Goal: Information Seeking & Learning: Compare options

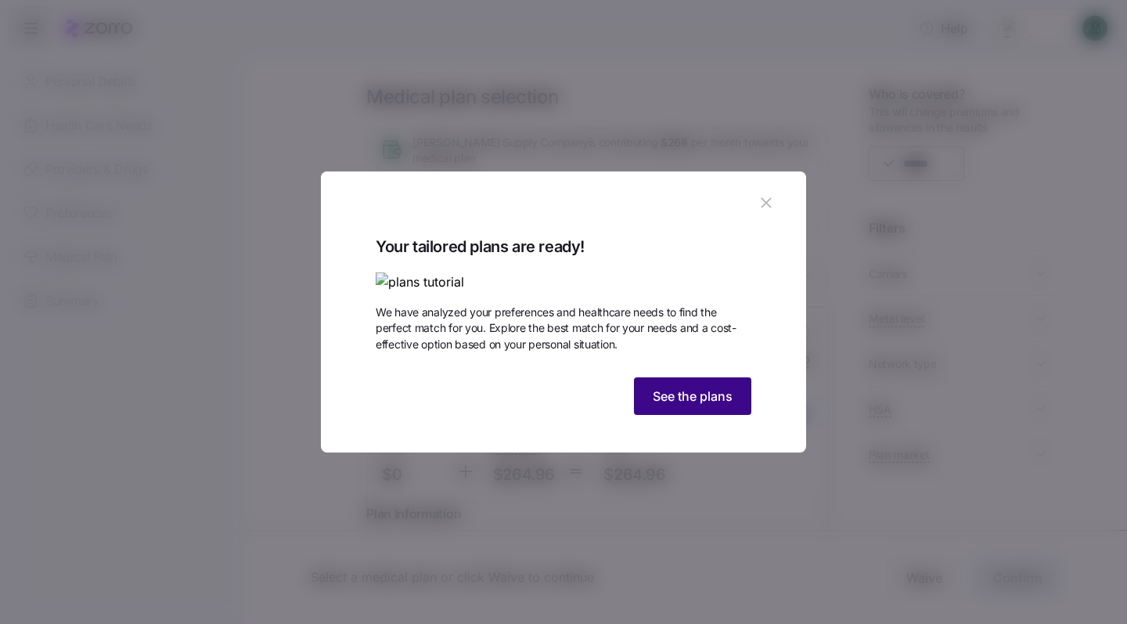
click at [668, 405] on span "See the plans" at bounding box center [693, 396] width 80 height 19
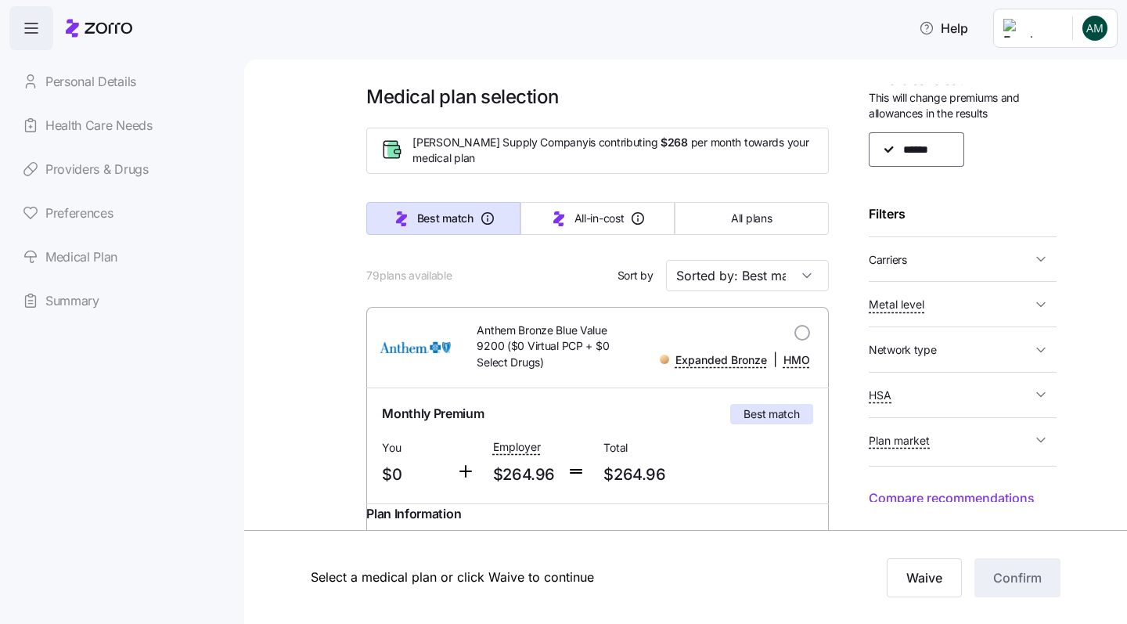
click at [1042, 260] on icon "button" at bounding box center [1041, 259] width 16 height 16
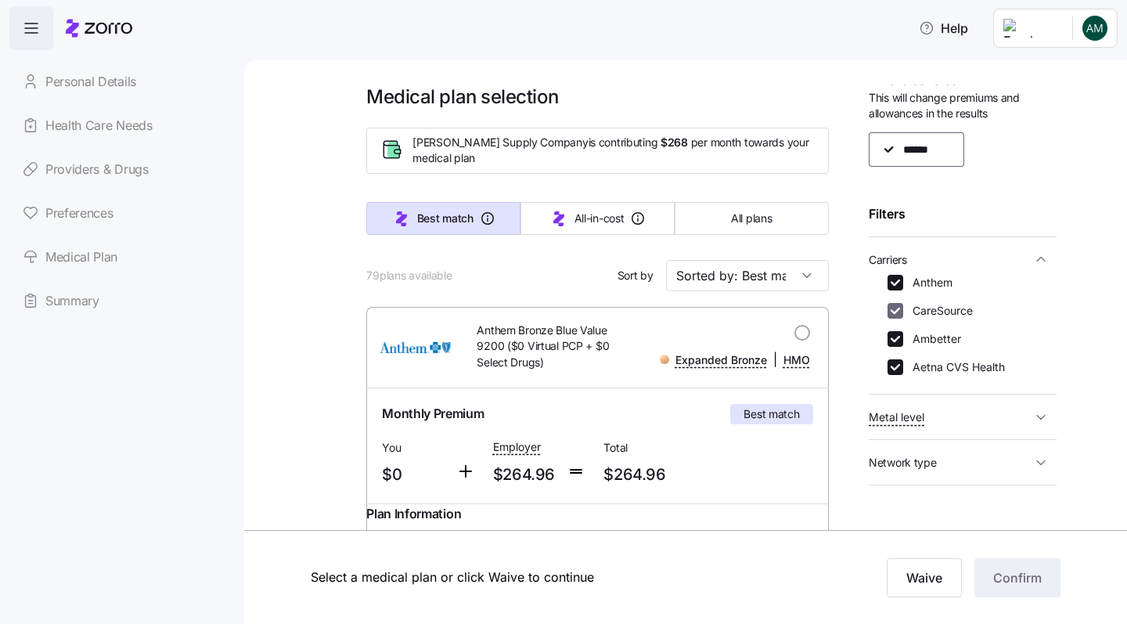
click at [902, 306] on input "CareSource" at bounding box center [896, 311] width 16 height 16
checkbox input "false"
click at [896, 334] on input "Ambetter" at bounding box center [896, 339] width 16 height 16
checkbox input "false"
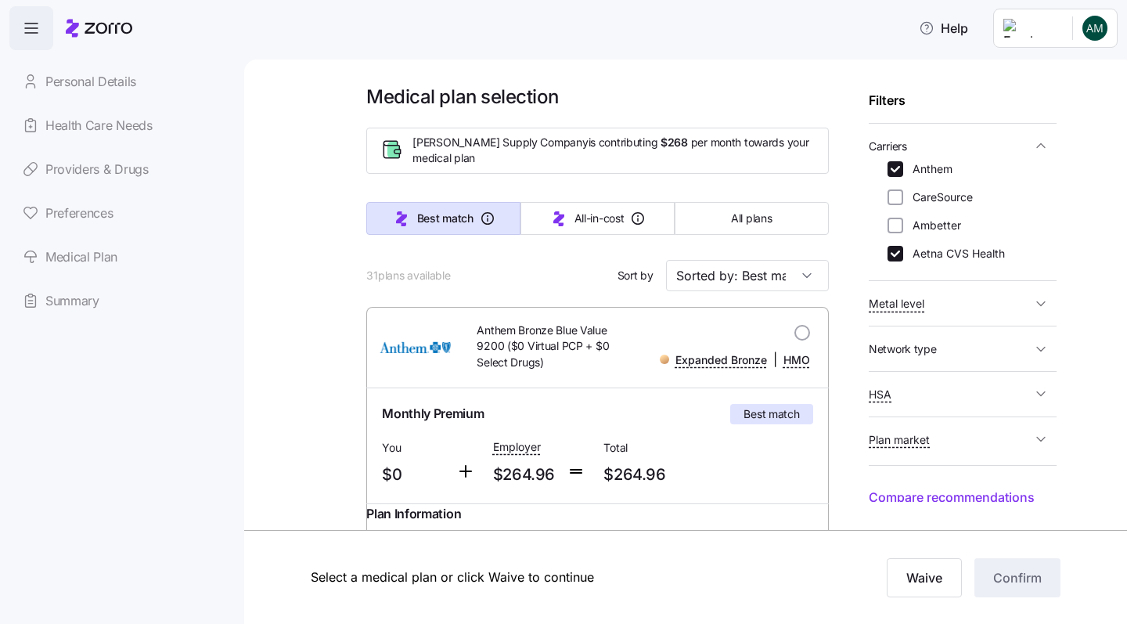
scroll to position [127, 0]
click at [809, 276] on input "Sorted by: Best match" at bounding box center [747, 275] width 163 height 31
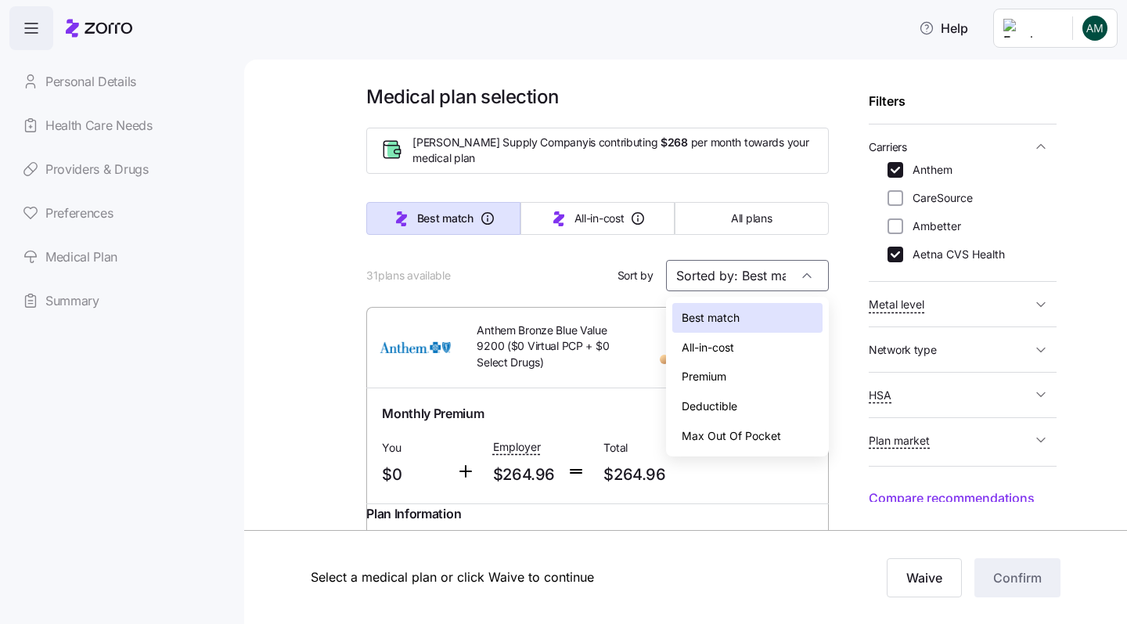
click at [739, 403] on div "Deductible" at bounding box center [747, 406] width 150 height 30
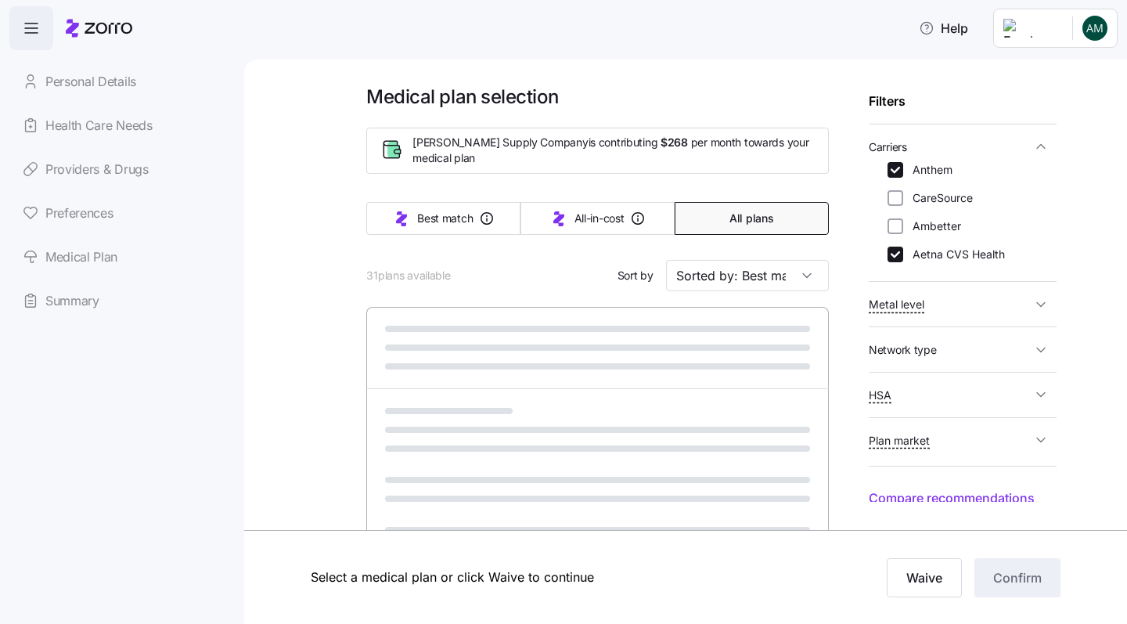
type input "Sorted by: Deductible"
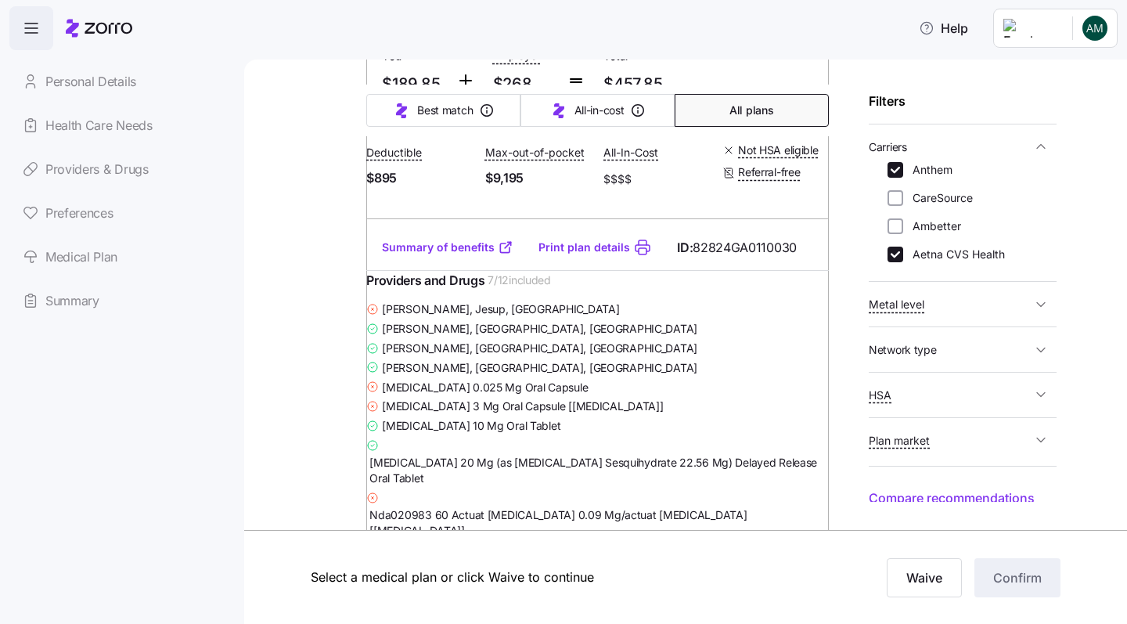
scroll to position [2095, 0]
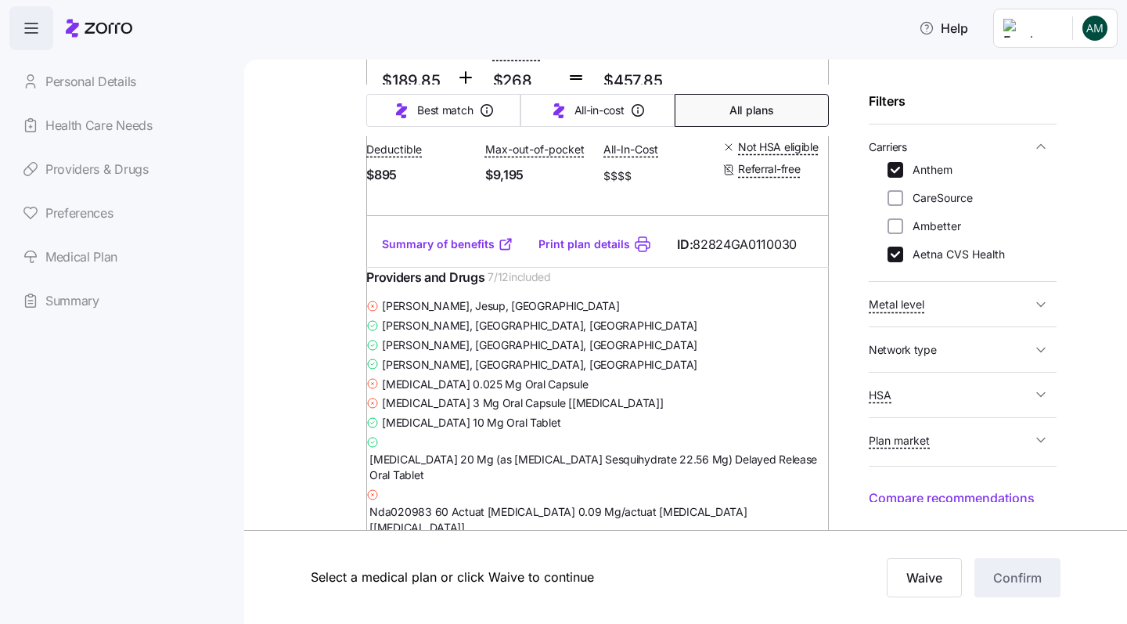
click at [465, 252] on link "Summary of benefits" at bounding box center [448, 244] width 132 height 16
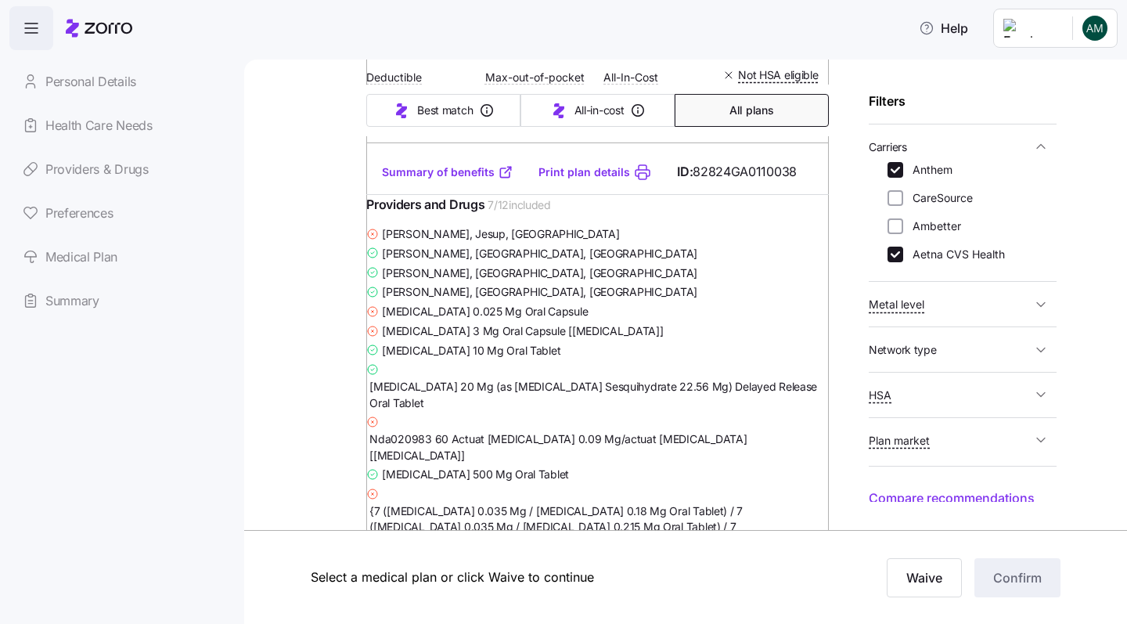
scroll to position [2991, 0]
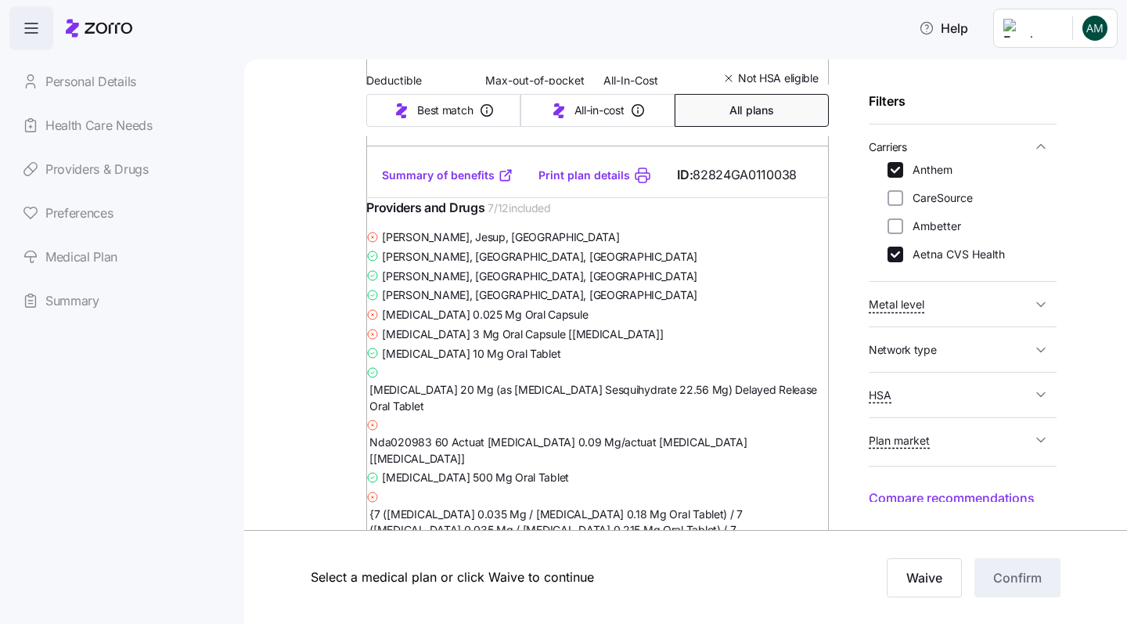
click at [471, 183] on link "Summary of benefits" at bounding box center [448, 176] width 132 height 16
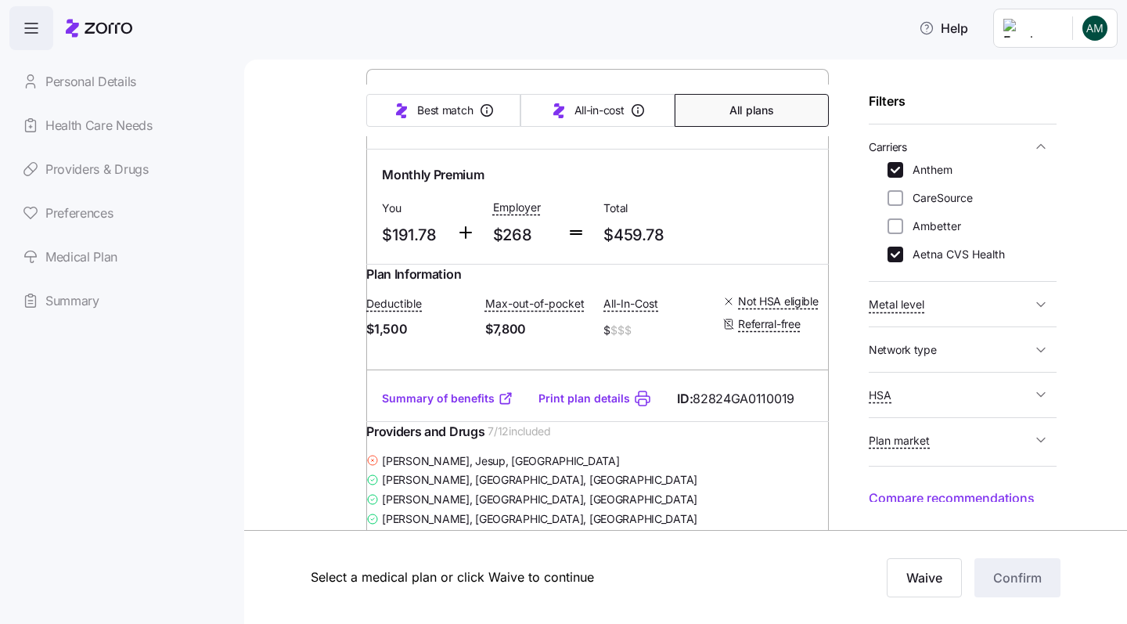
scroll to position [3617, 0]
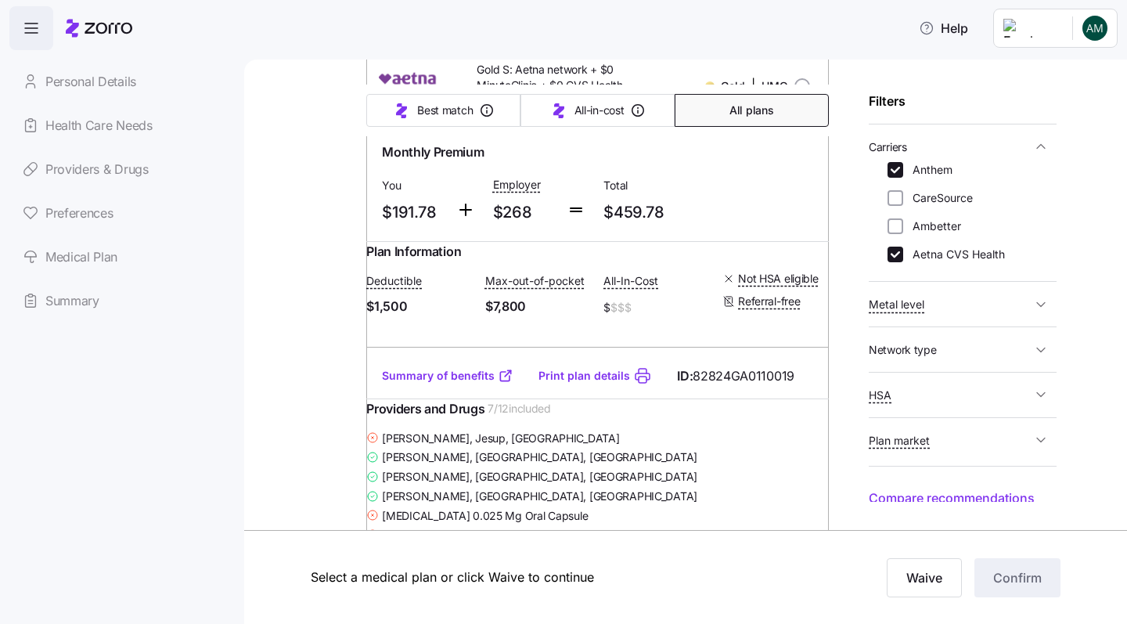
click at [466, 384] on link "Summary of benefits" at bounding box center [448, 376] width 132 height 16
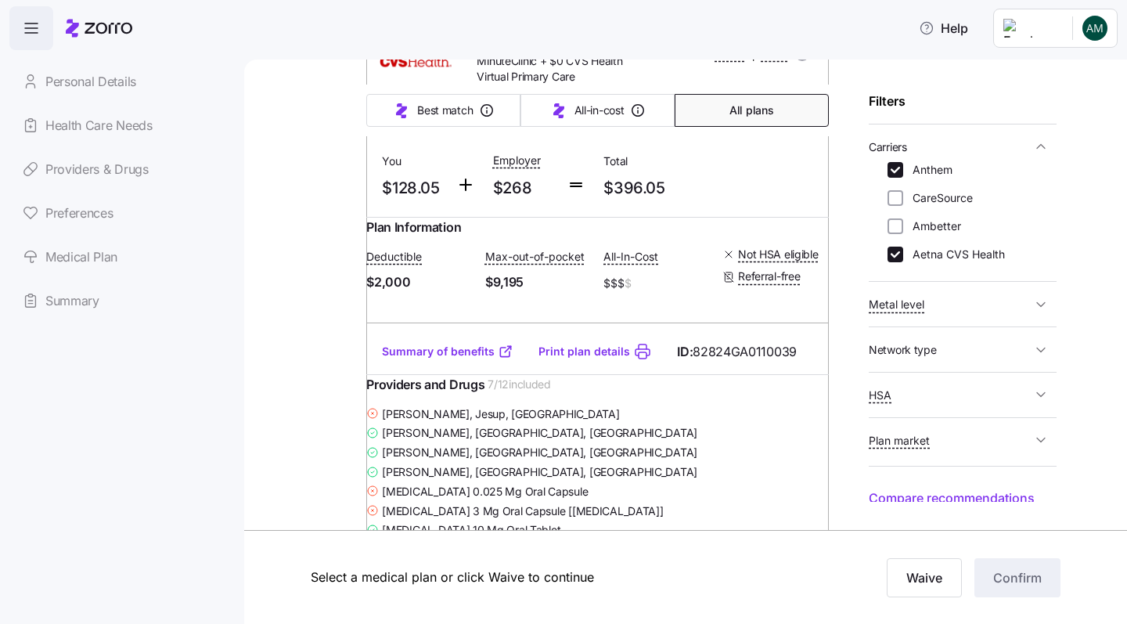
scroll to position [4483, 0]
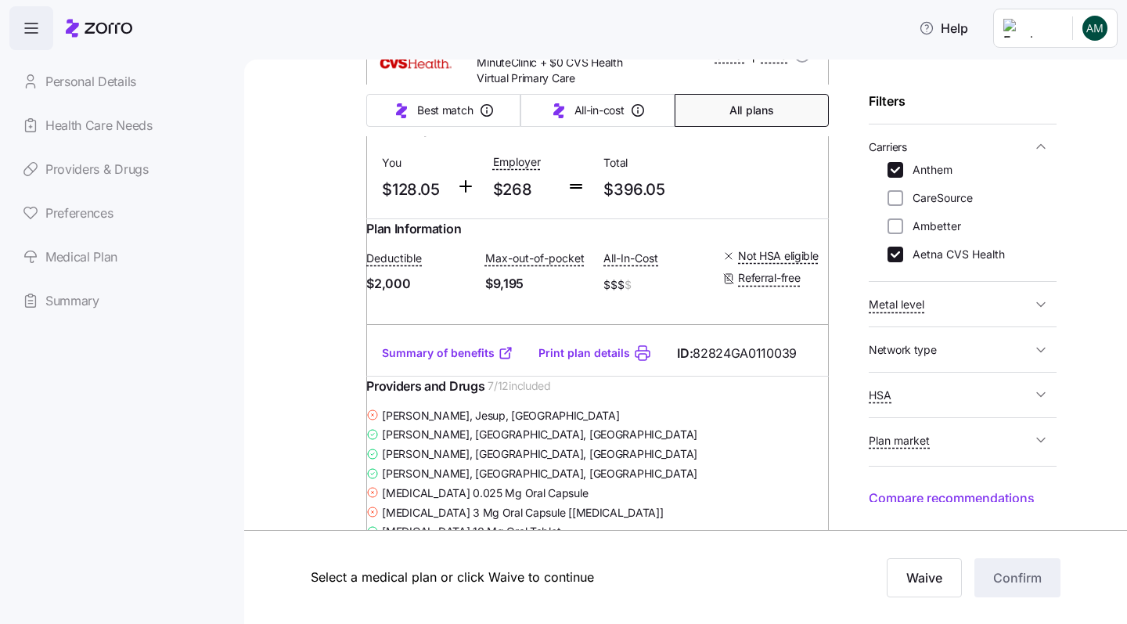
click at [450, 361] on link "Summary of benefits" at bounding box center [448, 353] width 132 height 16
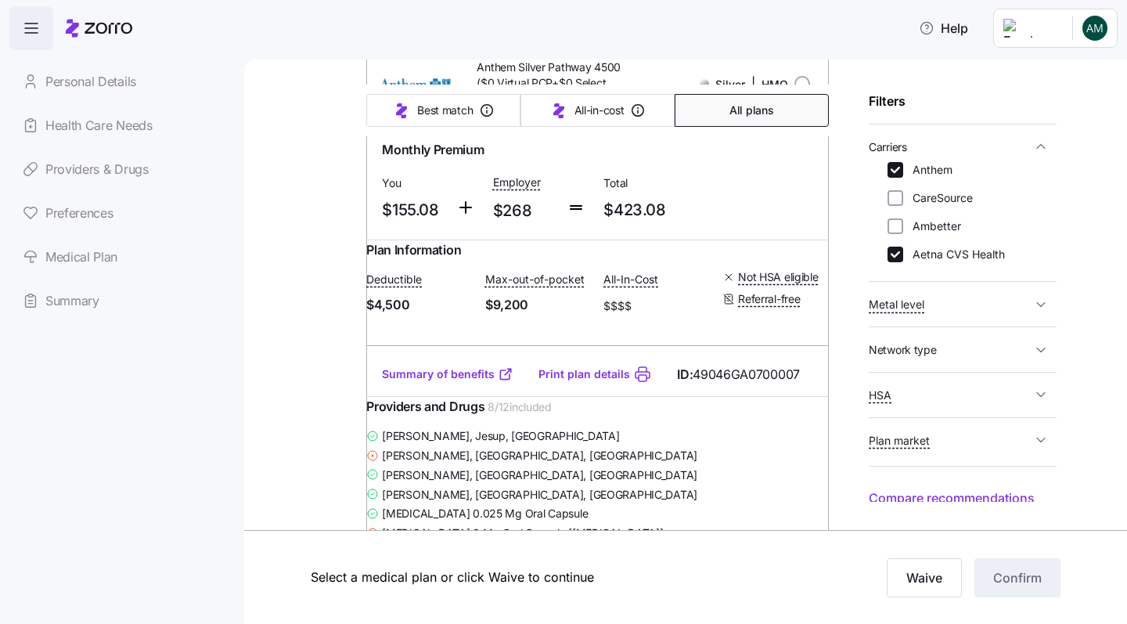
scroll to position [10256, 0]
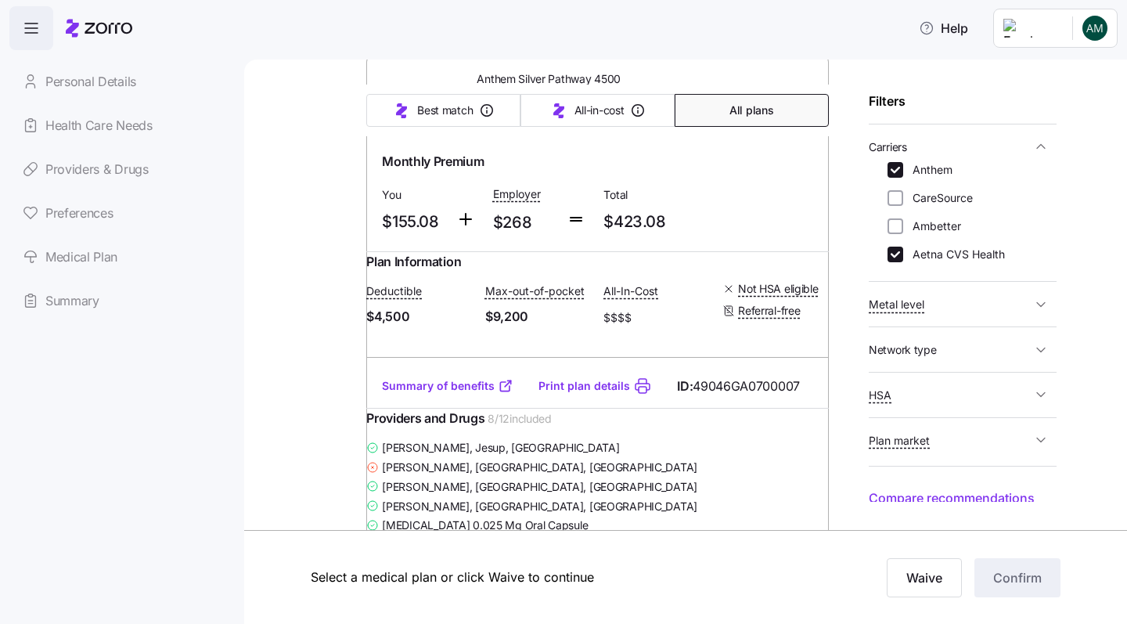
click at [454, 394] on link "Summary of benefits" at bounding box center [448, 386] width 132 height 16
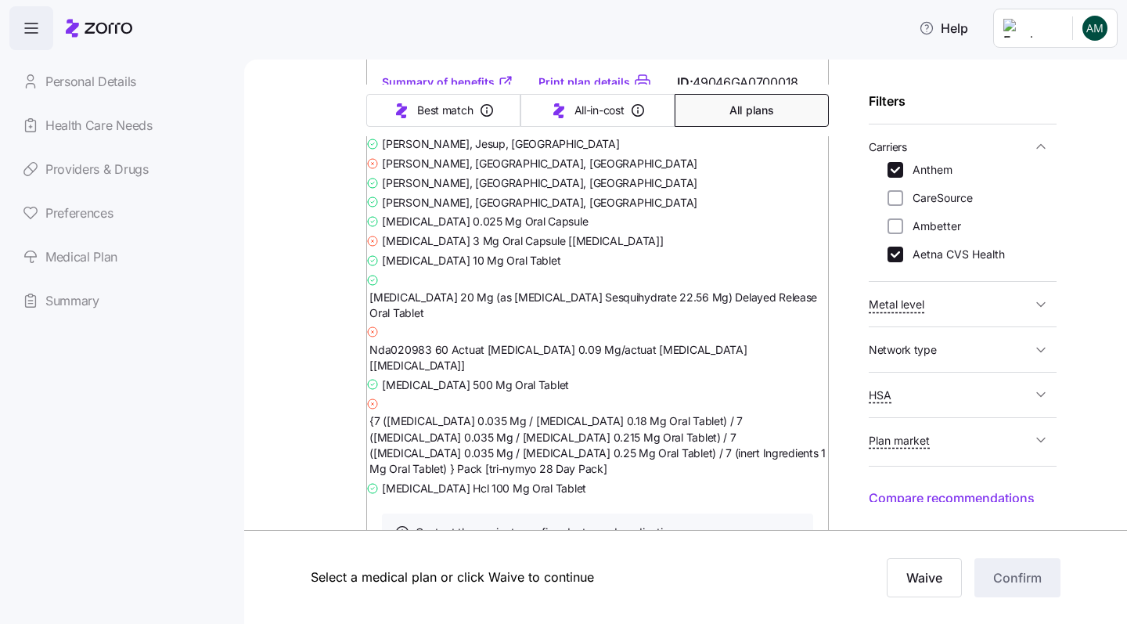
scroll to position [16404, 0]
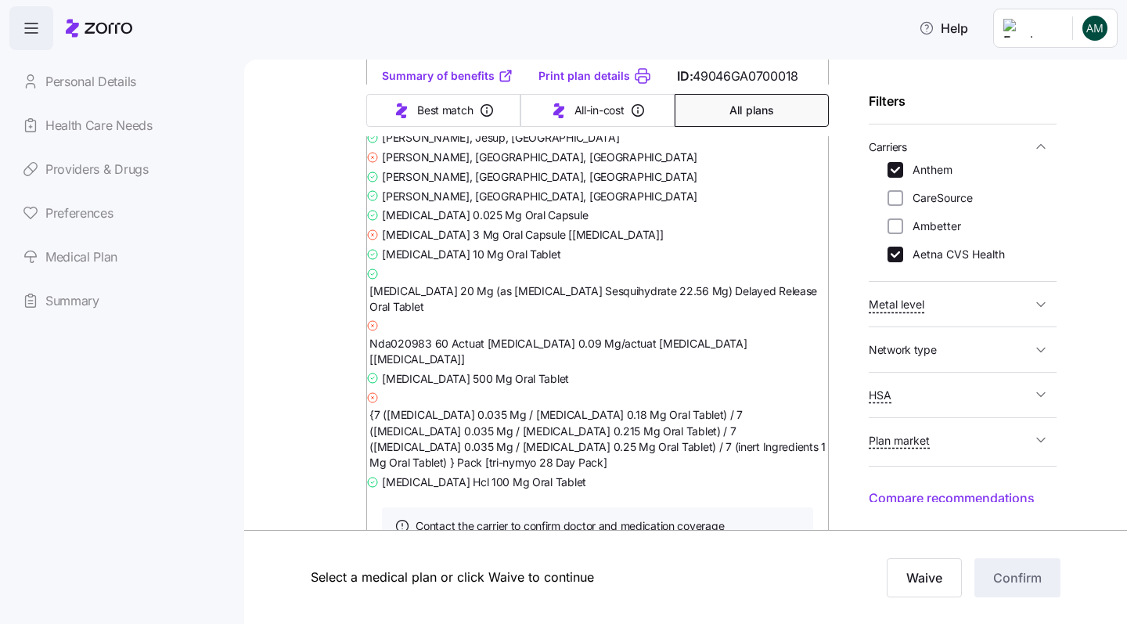
click at [476, 84] on link "Summary of benefits" at bounding box center [448, 76] width 132 height 16
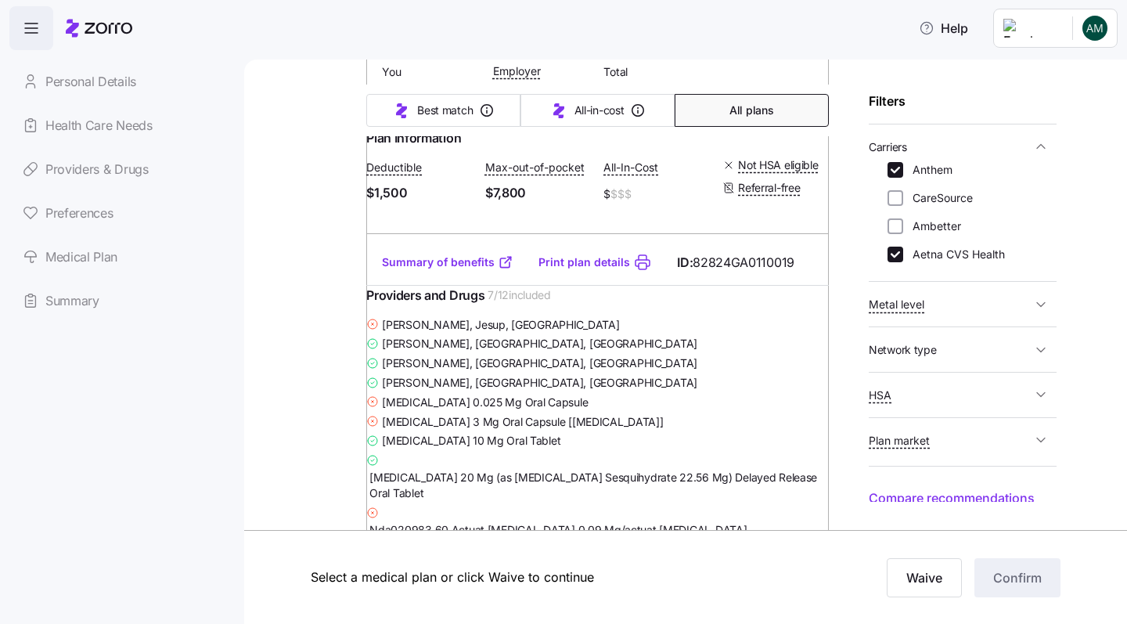
scroll to position [3522, 0]
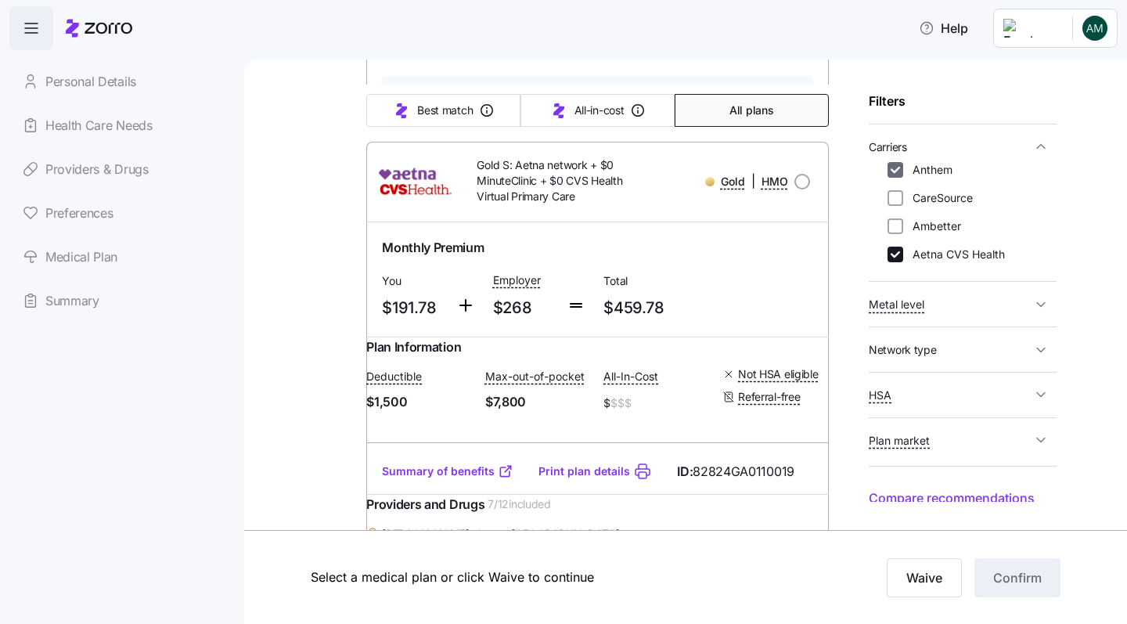
click at [897, 168] on input "Anthem" at bounding box center [896, 170] width 16 height 16
checkbox input "false"
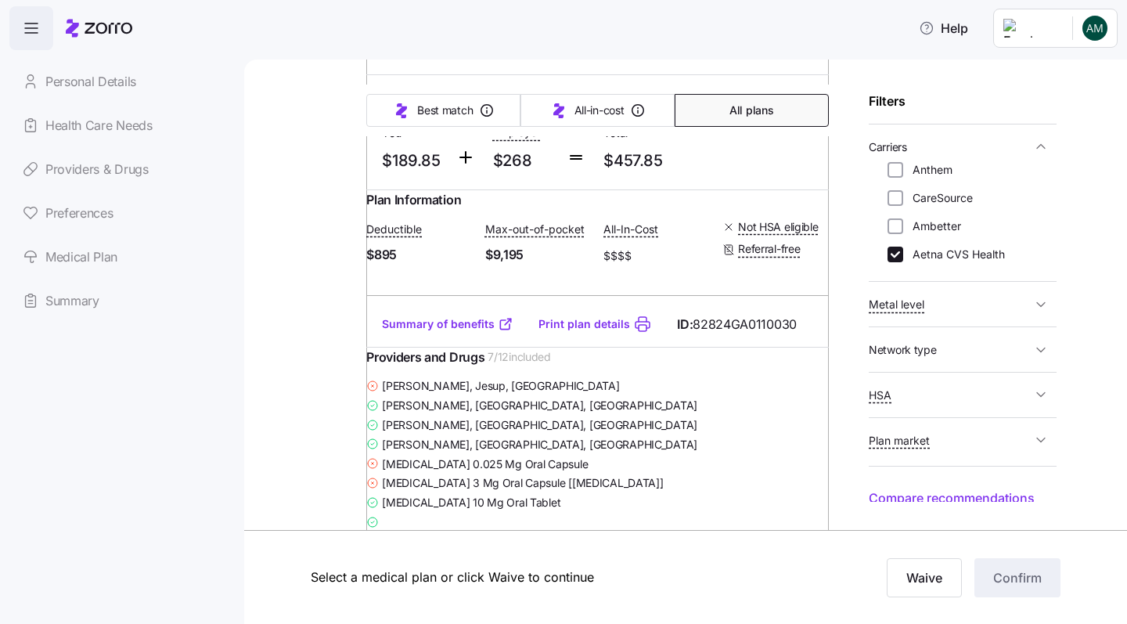
scroll to position [2017, 0]
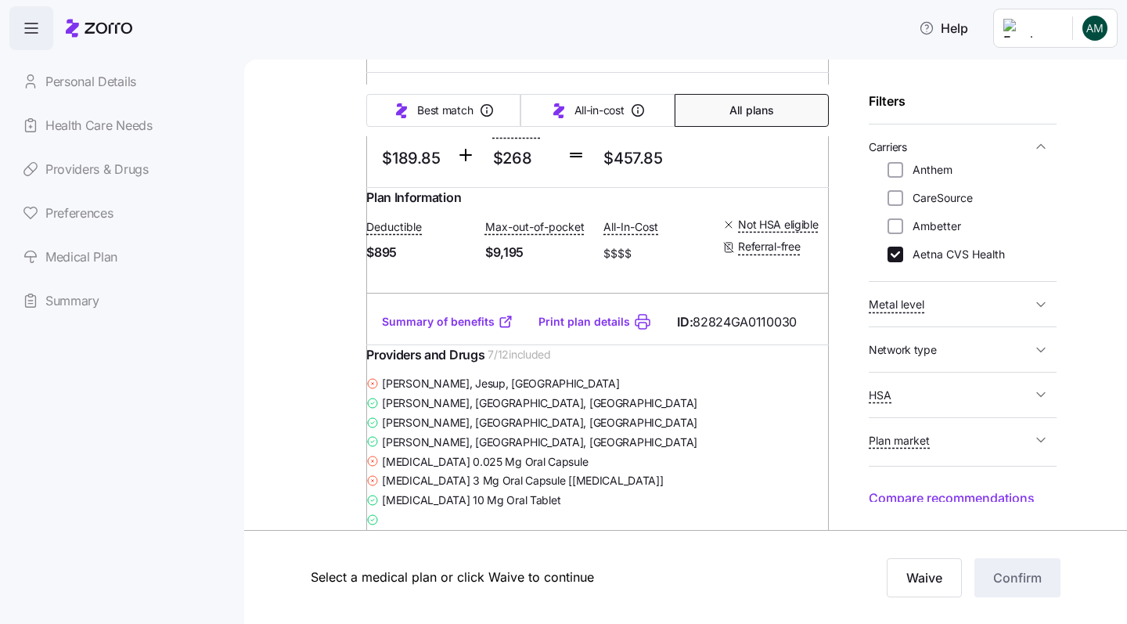
click at [478, 330] on link "Summary of benefits" at bounding box center [448, 322] width 132 height 16
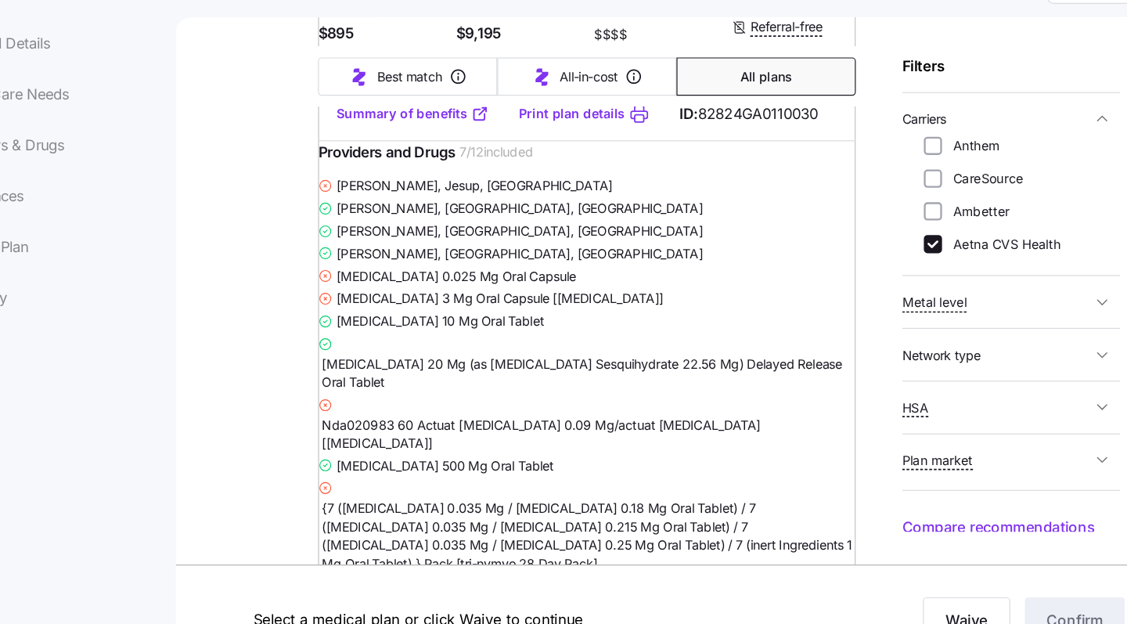
scroll to position [2191, 0]
